Goal: Information Seeking & Learning: Learn about a topic

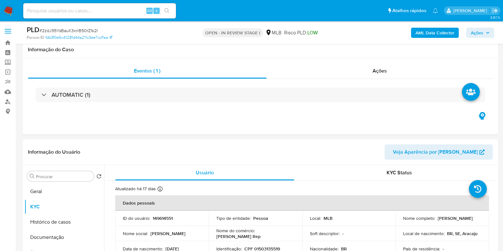
select select "10"
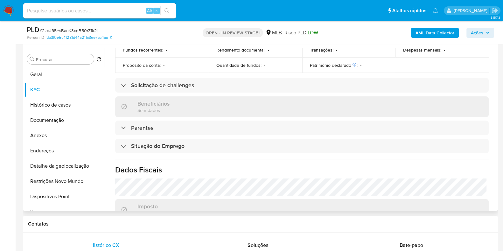
scroll to position [280, 0]
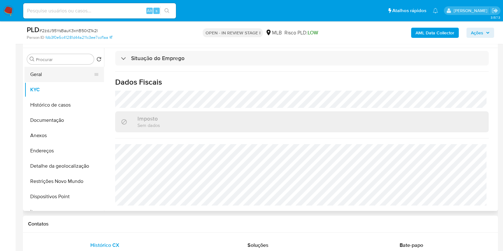
click at [72, 75] on button "Geral" at bounding box center [62, 74] width 75 height 15
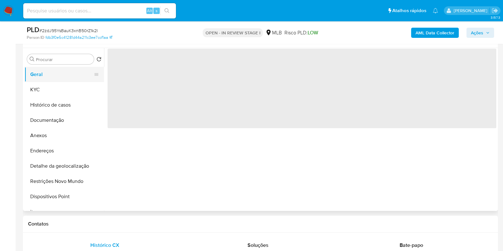
scroll to position [0, 0]
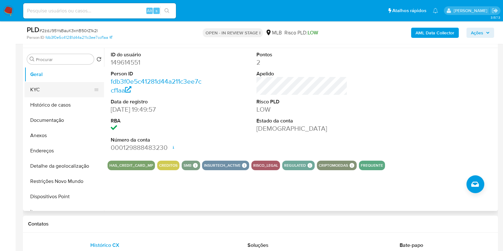
click at [63, 88] on button "KYC" at bounding box center [62, 89] width 75 height 15
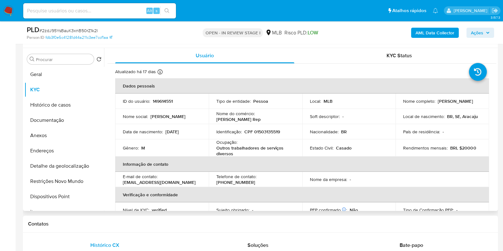
drag, startPoint x: 497, startPoint y: 82, endPoint x: 495, endPoint y: 189, distance: 106.1
click at [495, 189] on div "Procurar Retornar ao pedido padrão Geral KYC Histórico de casos Documentação An…" at bounding box center [260, 129] width 475 height 163
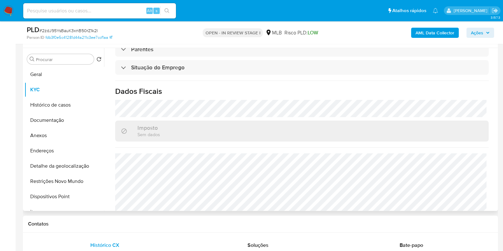
scroll to position [280, 0]
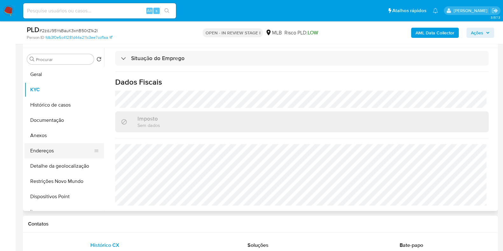
click at [63, 150] on button "Endereços" at bounding box center [62, 150] width 75 height 15
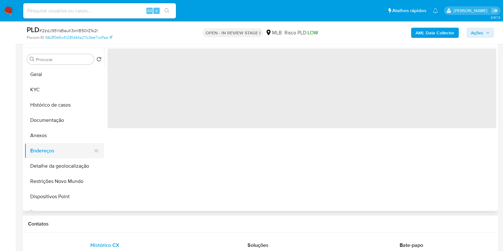
scroll to position [0, 0]
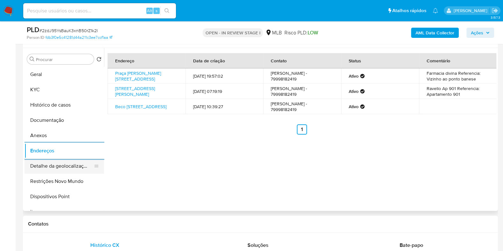
click at [79, 166] on button "Detalhe da geolocalização" at bounding box center [62, 166] width 75 height 15
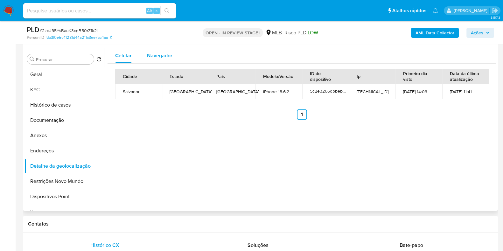
click at [147, 54] on span "Navegador" at bounding box center [159, 55] width 25 height 7
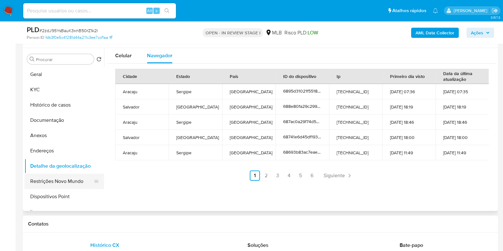
click at [62, 183] on button "Restrições Novo Mundo" at bounding box center [62, 181] width 75 height 15
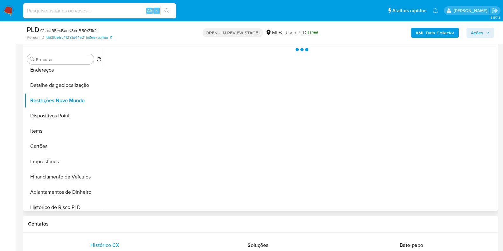
scroll to position [88, 0]
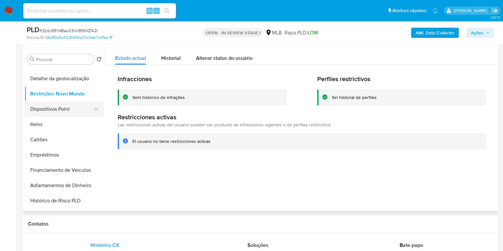
click at [78, 110] on button "Dispositivos Point" at bounding box center [62, 109] width 75 height 15
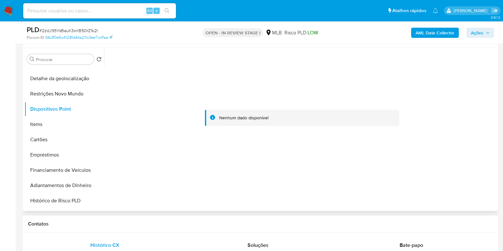
scroll to position [0, 0]
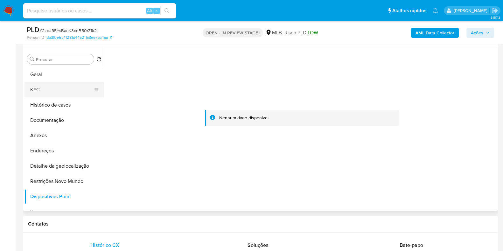
click at [77, 90] on button "KYC" at bounding box center [62, 89] width 75 height 15
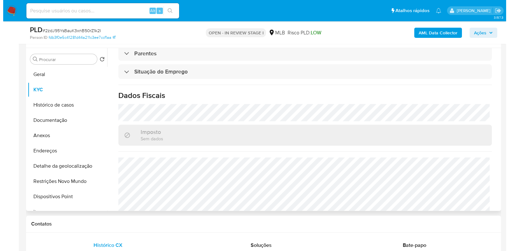
scroll to position [280, 0]
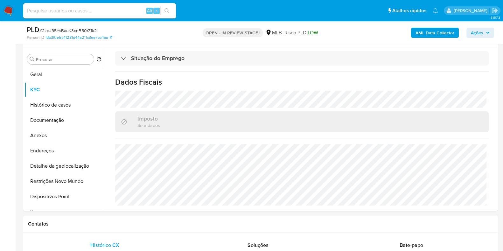
click at [434, 33] on b "AML Data Collector" at bounding box center [435, 33] width 39 height 10
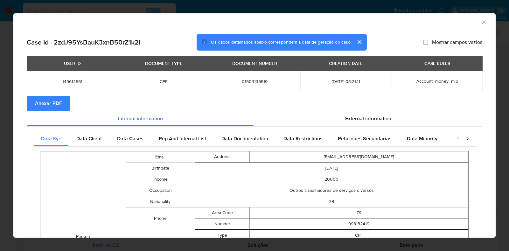
click at [53, 99] on span "Anexar PDF" at bounding box center [48, 103] width 27 height 14
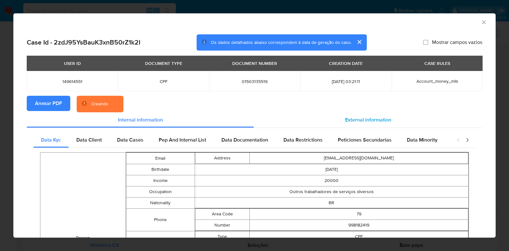
click at [364, 120] on span "External information" at bounding box center [368, 119] width 46 height 7
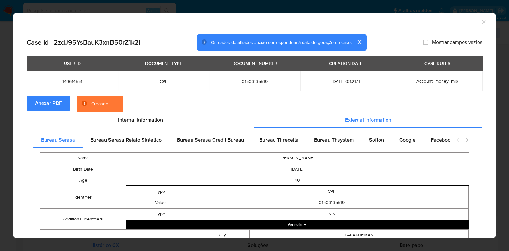
click at [290, 223] on button "Ver mais ▼" at bounding box center [297, 225] width 343 height 10
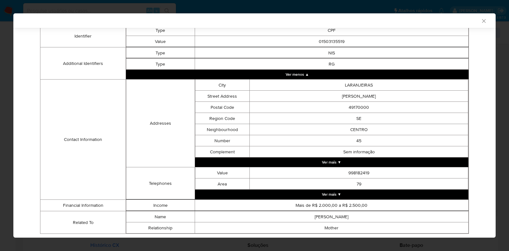
scroll to position [179, 0]
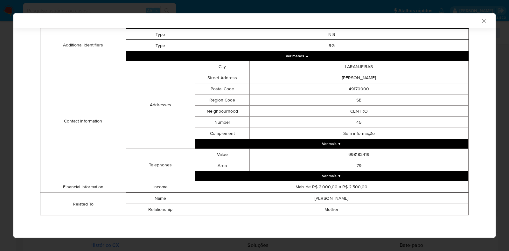
click at [339, 172] on button "Ver mais ▼" at bounding box center [332, 176] width 274 height 10
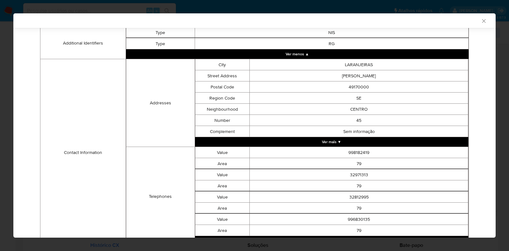
click at [328, 146] on button "Ver mais ▼" at bounding box center [332, 142] width 274 height 10
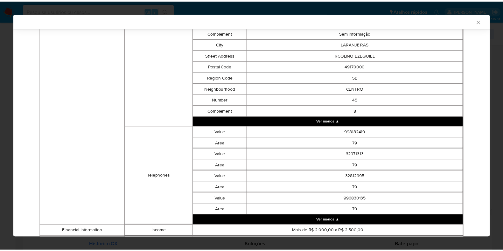
scroll to position [1343, 0]
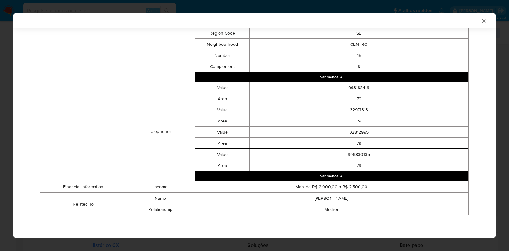
click at [481, 21] on icon "Fechar a janela" at bounding box center [484, 21] width 6 height 6
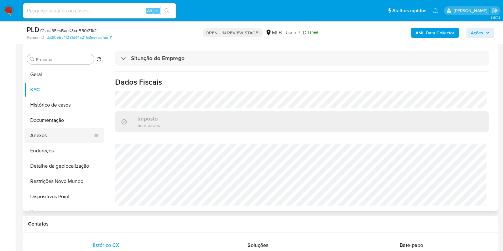
click at [51, 132] on button "Anexos" at bounding box center [62, 135] width 75 height 15
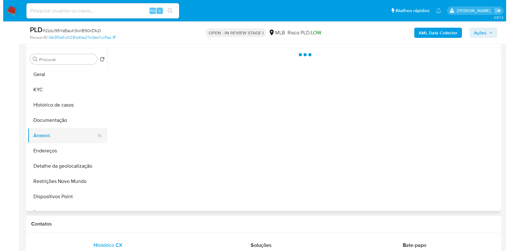
scroll to position [0, 0]
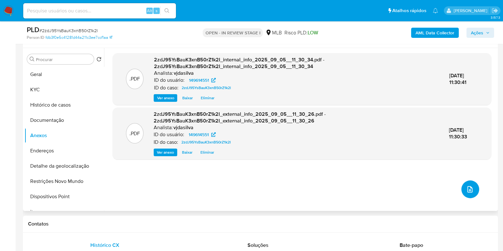
click at [468, 189] on icon "upload-file" at bounding box center [470, 190] width 8 height 8
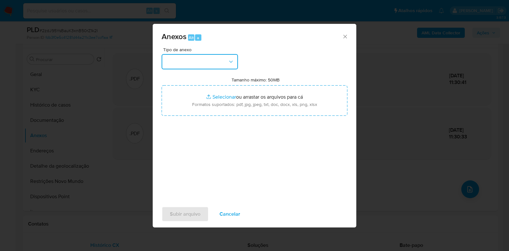
click at [236, 60] on button "button" at bounding box center [200, 61] width 76 height 15
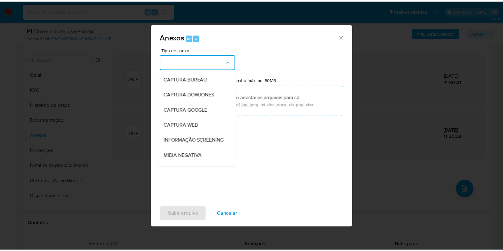
scroll to position [98, 0]
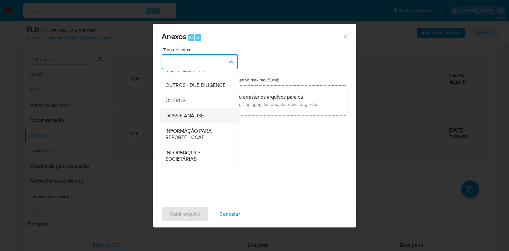
click at [213, 118] on div "DOSSIÊ ANÁLISE" at bounding box center [198, 115] width 65 height 15
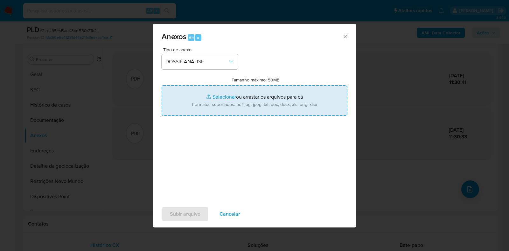
type input "C:\fakepath\SAR - XXXX - CPF 01503135519 - ANTONIO FERNANDO GONCALVES FREIRE FI…"
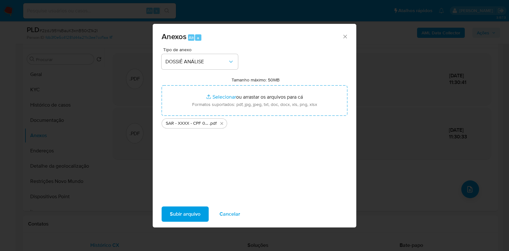
click at [192, 215] on span "Subir arquivo" at bounding box center [185, 214] width 31 height 14
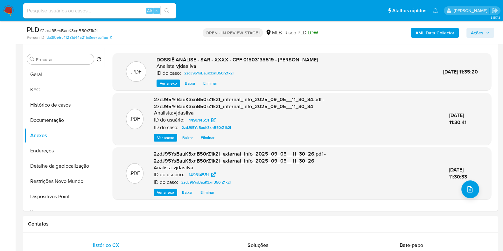
click at [475, 31] on span "Ações" at bounding box center [477, 33] width 12 height 10
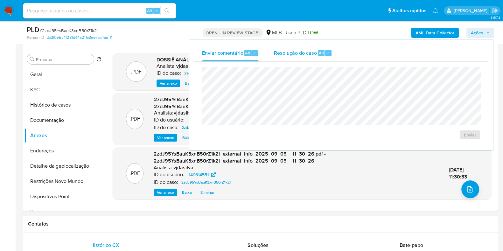
click at [301, 53] on span "Resolução do caso" at bounding box center [295, 52] width 43 height 7
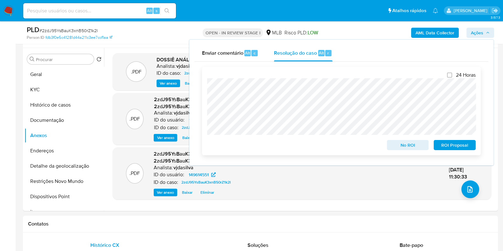
click at [460, 146] on span "ROI Proposal" at bounding box center [454, 145] width 33 height 9
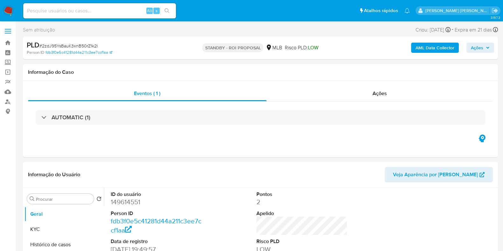
select select "10"
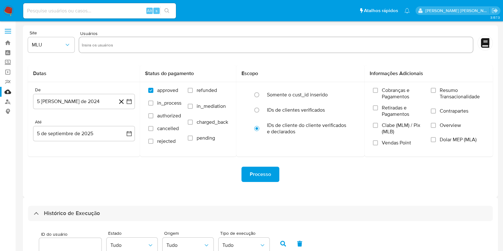
select select "50"
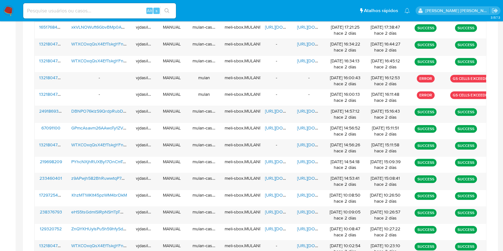
scroll to position [434, 0]
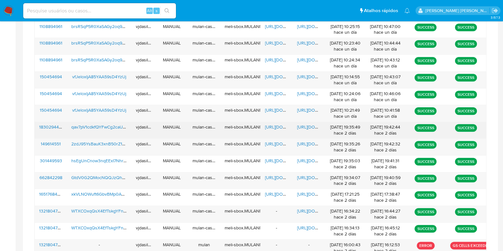
click at [306, 124] on span "[URL][DOMAIN_NAME]" at bounding box center [319, 127] width 44 height 6
click at [272, 124] on span "[URL][DOMAIN_NAME]" at bounding box center [287, 127] width 44 height 6
click at [109, 125] on span "qav7pV1cdkfQYFwCg2caUiz9" at bounding box center [99, 127] width 57 height 6
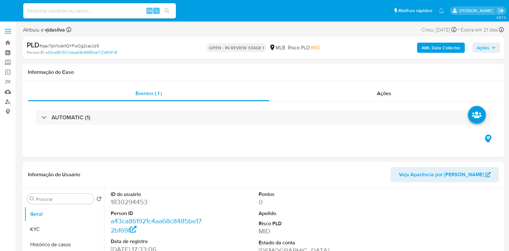
select select "10"
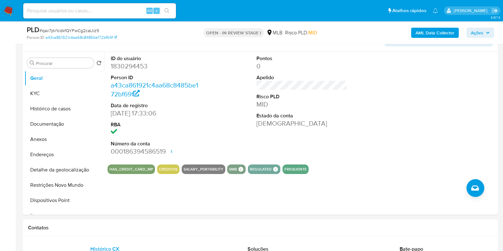
scroll to position [119, 0]
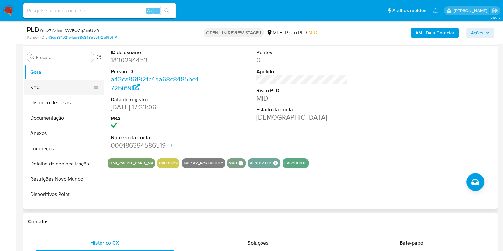
click at [58, 87] on button "KYC" at bounding box center [62, 87] width 75 height 15
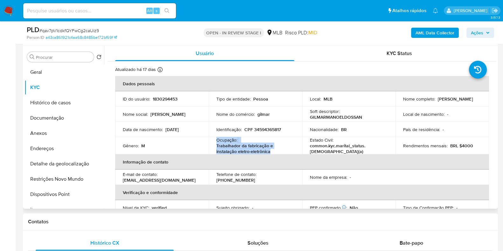
drag, startPoint x: 217, startPoint y: 141, endPoint x: 272, endPoint y: 150, distance: 56.4
click at [272, 150] on div "Ocupação : Trabalhador da fabricação e instalação eletro-eletrônica" at bounding box center [256, 145] width 78 height 17
copy div "Ocupação : Trabalhador da fabricação e instalação eletro-eletrônica"
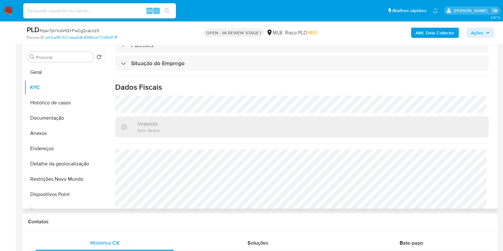
scroll to position [278, 0]
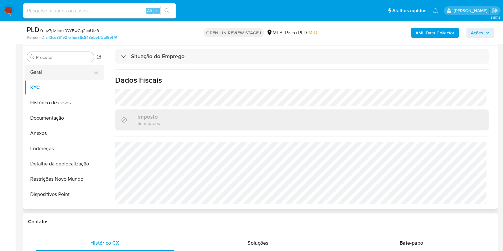
click at [50, 76] on button "Geral" at bounding box center [62, 72] width 75 height 15
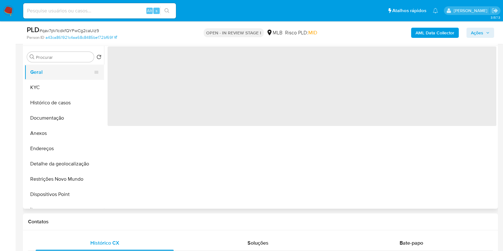
scroll to position [0, 0]
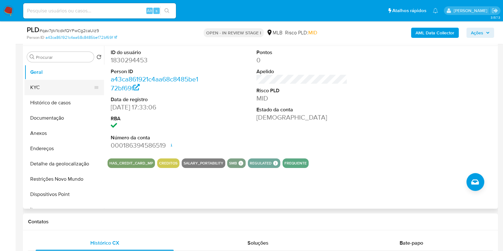
click at [66, 89] on button "KYC" at bounding box center [62, 87] width 75 height 15
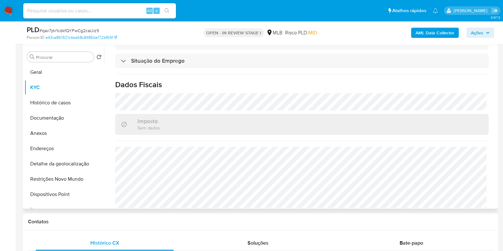
scroll to position [278, 0]
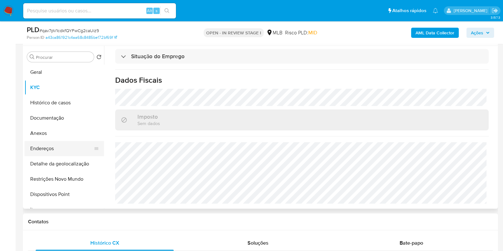
click at [75, 147] on button "Endereços" at bounding box center [62, 148] width 75 height 15
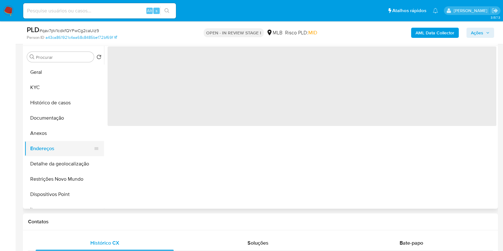
scroll to position [0, 0]
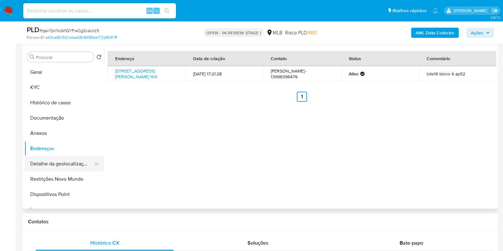
click at [78, 160] on button "Detalhe da geolocalização" at bounding box center [62, 163] width 75 height 15
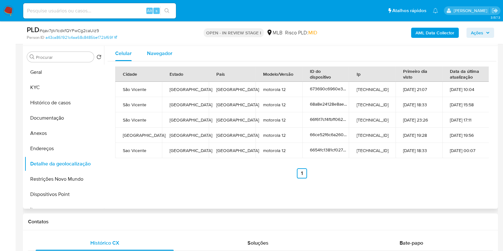
click at [166, 52] on span "Navegador" at bounding box center [159, 53] width 25 height 7
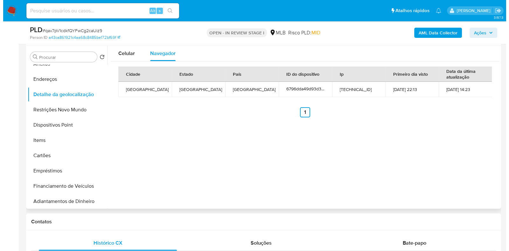
scroll to position [67, 0]
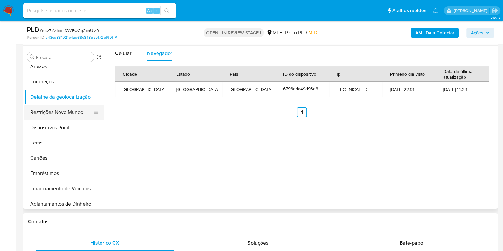
click at [74, 112] on button "Restrições Novo Mundo" at bounding box center [62, 112] width 75 height 15
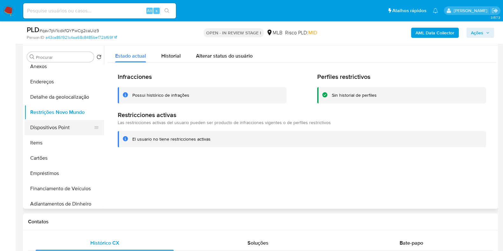
click at [65, 123] on button "Dispositivos Point" at bounding box center [62, 127] width 75 height 15
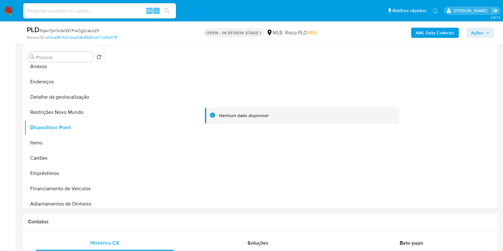
click at [433, 33] on b "AML Data Collector" at bounding box center [435, 33] width 39 height 10
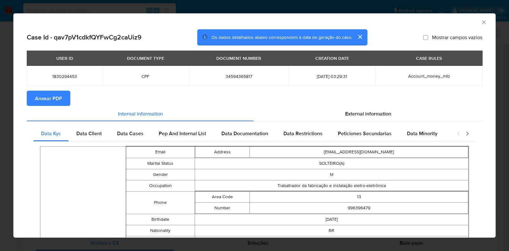
click at [50, 92] on span "Anexar PDF" at bounding box center [48, 98] width 27 height 14
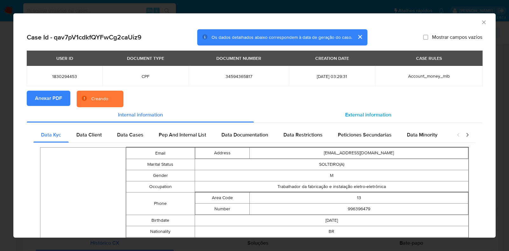
click at [369, 112] on span "External information" at bounding box center [368, 114] width 46 height 7
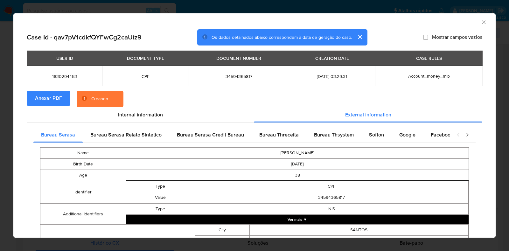
click at [288, 219] on button "Ver mais ▼" at bounding box center [297, 220] width 343 height 10
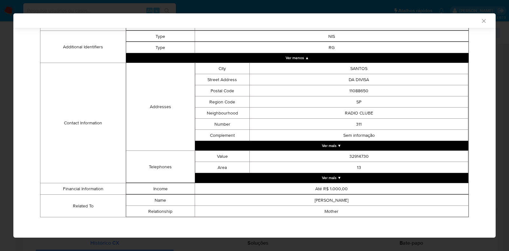
scroll to position [174, 0]
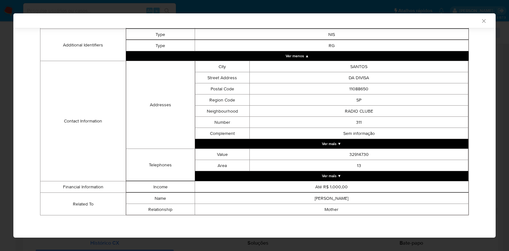
click at [397, 168] on td "13" at bounding box center [359, 165] width 219 height 11
click at [395, 176] on button "Ver mais ▼" at bounding box center [332, 176] width 274 height 10
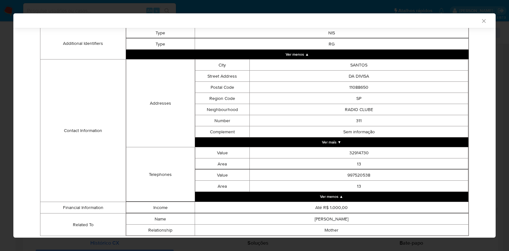
click at [392, 152] on td "32914730" at bounding box center [359, 152] width 219 height 11
click at [390, 144] on button "Ver mais ▼" at bounding box center [332, 143] width 274 height 10
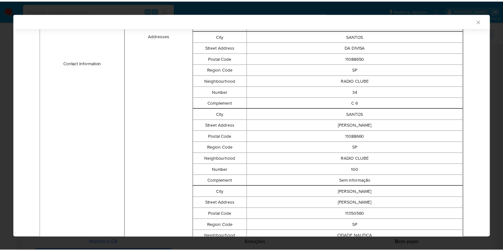
scroll to position [588, 0]
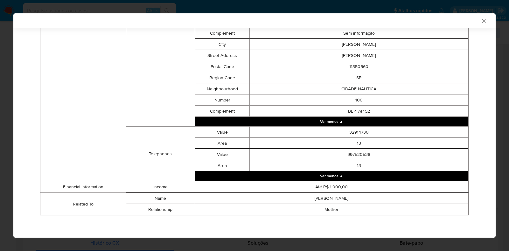
click at [481, 22] on icon "Fechar a janela" at bounding box center [484, 21] width 6 height 6
